Goal: Information Seeking & Learning: Learn about a topic

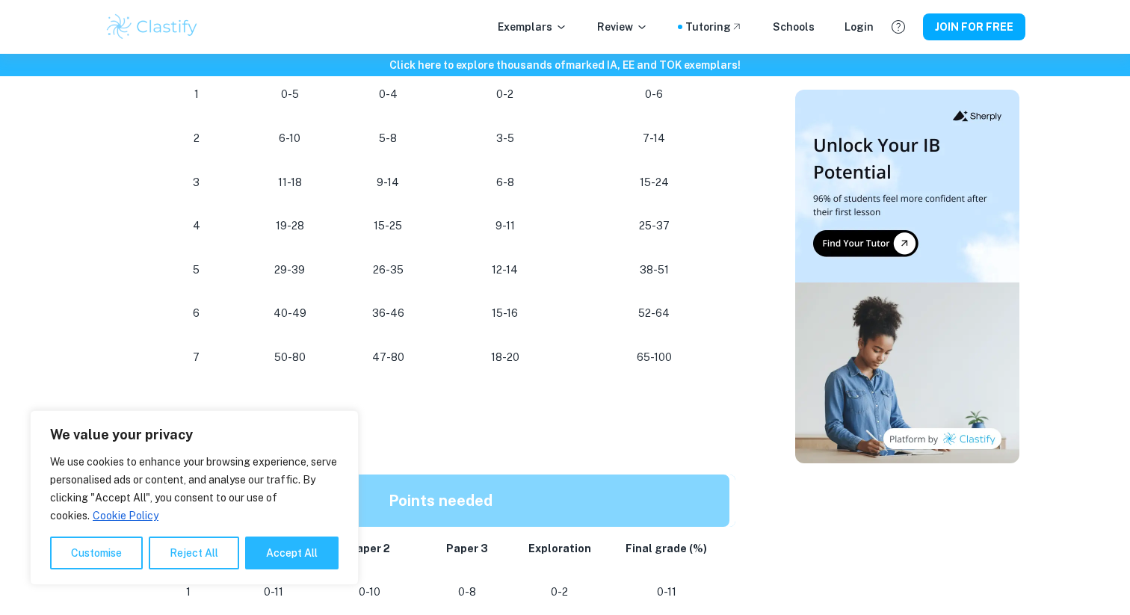
scroll to position [790, 0]
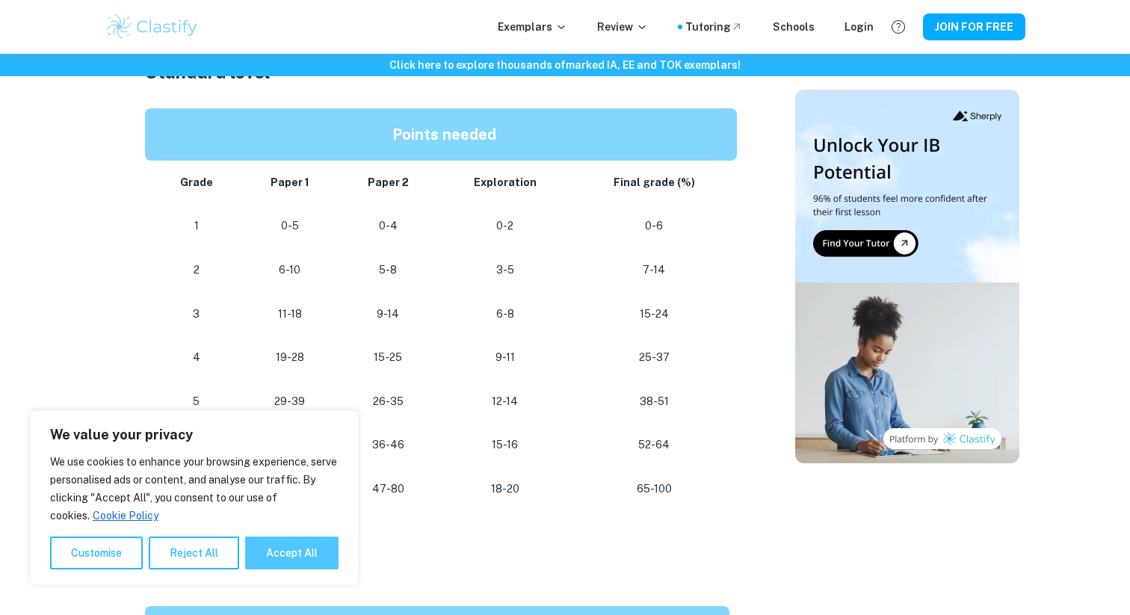
click at [269, 555] on button "Accept All" at bounding box center [291, 553] width 93 height 33
checkbox input "true"
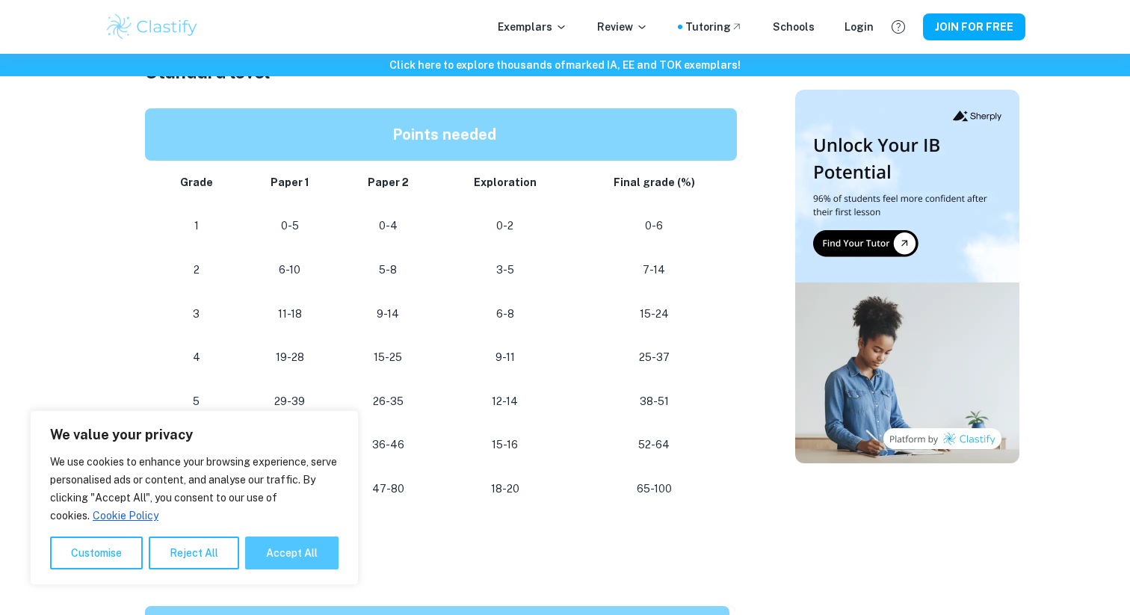
checkbox input "true"
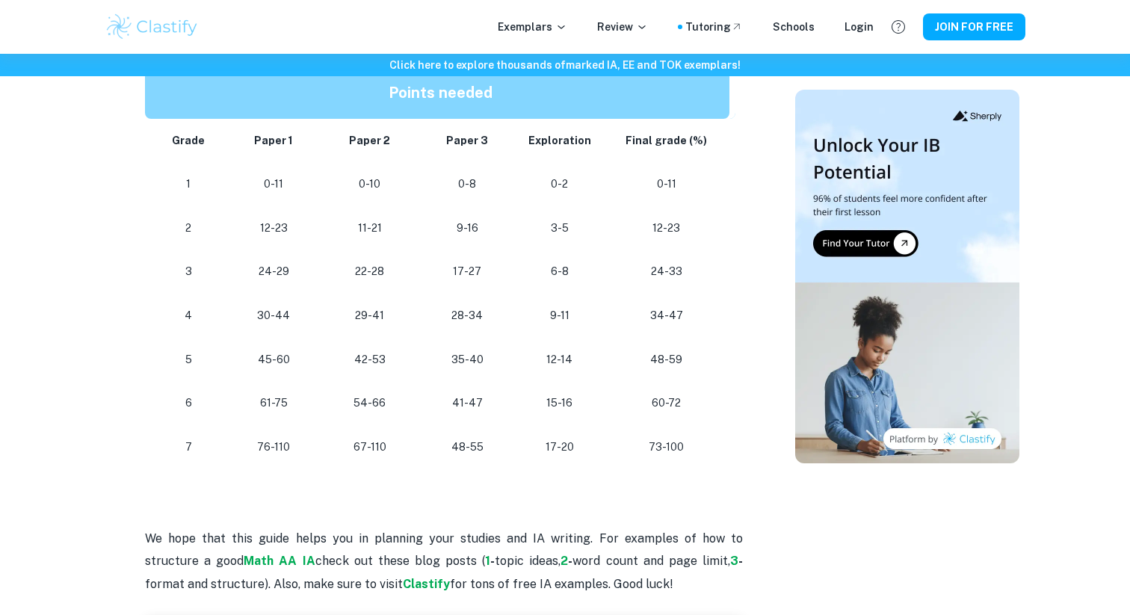
scroll to position [1346, 0]
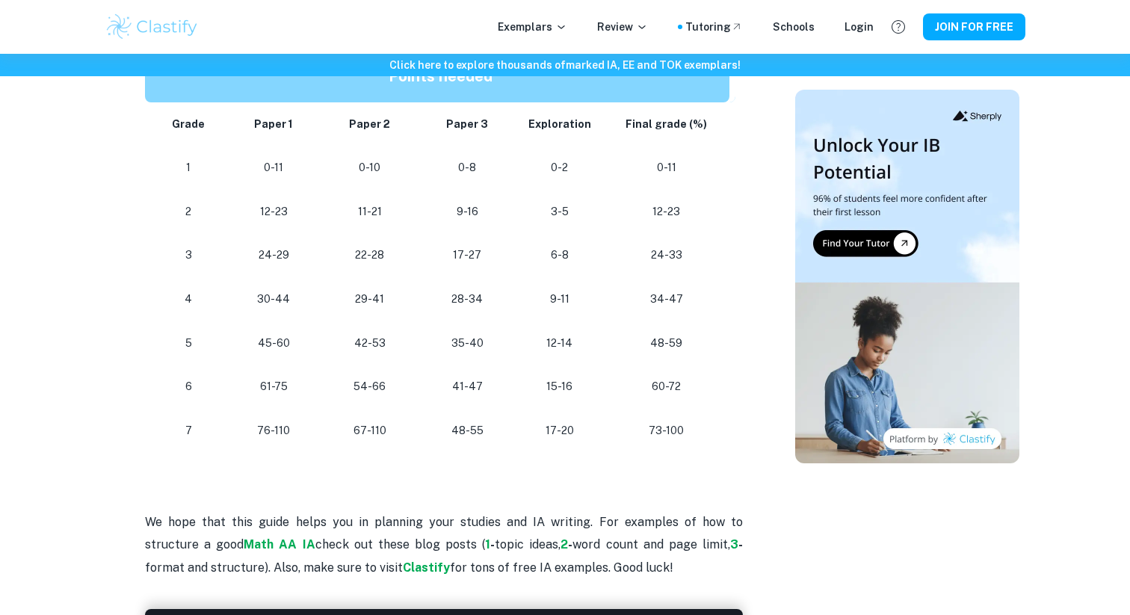
click at [689, 384] on p "60-72" at bounding box center [666, 387] width 103 height 20
drag, startPoint x: 689, startPoint y: 384, endPoint x: 177, endPoint y: 385, distance: 511.4
click at [177, 385] on tr "[PHONE_NUMBER] [PHONE_NUMBER] 60-72" at bounding box center [440, 387] width 591 height 44
click at [691, 352] on p "48-59" at bounding box center [666, 343] width 103 height 20
click at [564, 390] on p "15-16" at bounding box center [560, 387] width 63 height 20
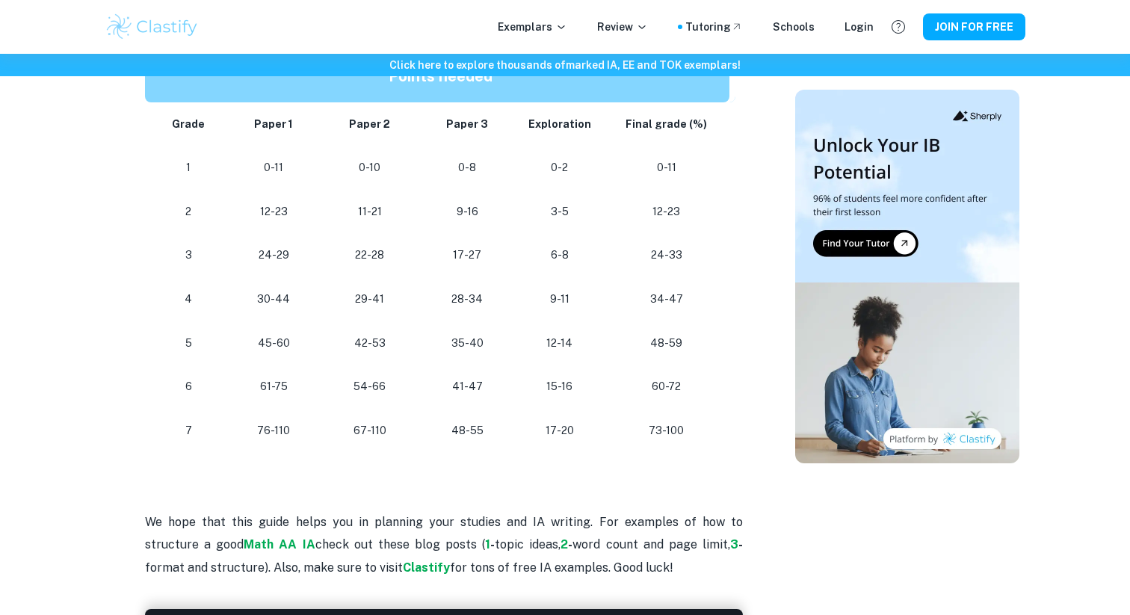
click at [564, 390] on p "15-16" at bounding box center [560, 387] width 63 height 20
